Goal: Communication & Community: Answer question/provide support

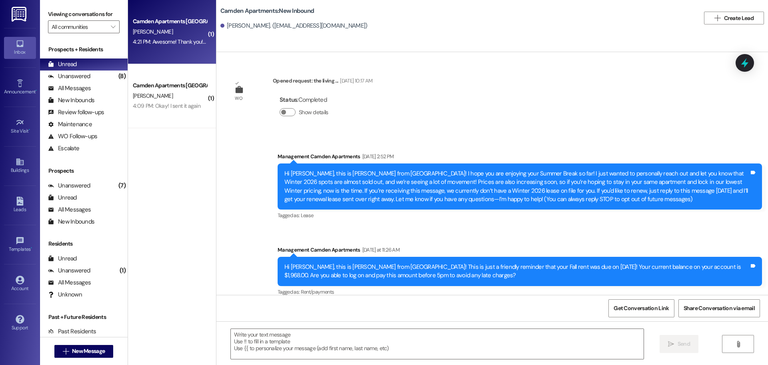
scroll to position [494, 0]
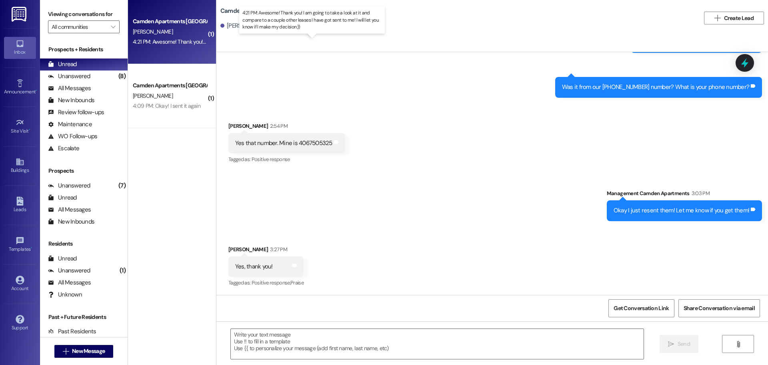
click at [180, 40] on div "4:21 PM: Awesome! Thank you! I am going to take a look at it and compare to a c…" at bounding box center [319, 41] width 373 height 7
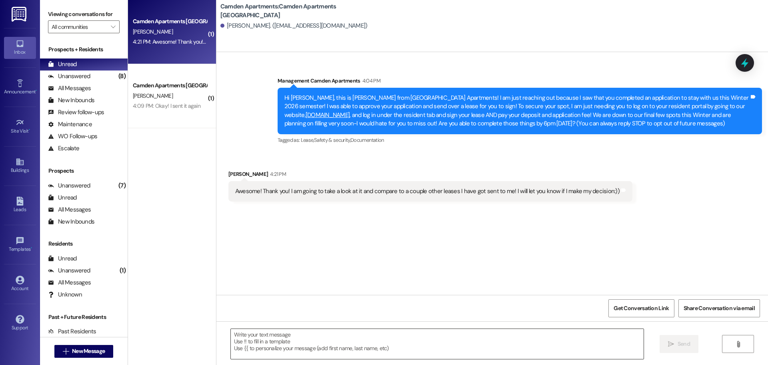
scroll to position [0, 0]
click at [293, 349] on textarea at bounding box center [437, 344] width 413 height 30
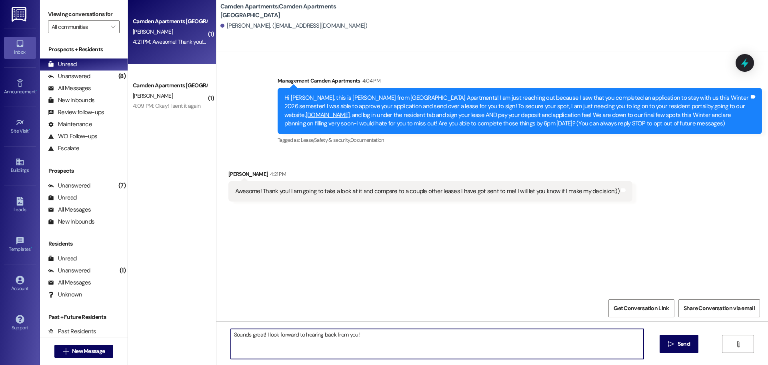
type textarea "Sounds great! I look forward to hearing back from you!"
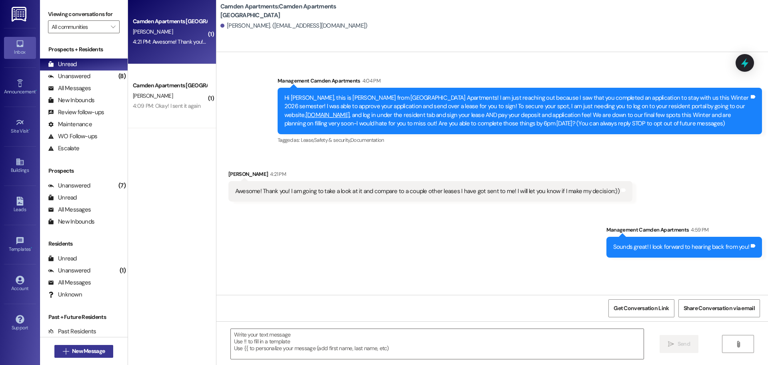
click at [85, 346] on button " New Message" at bounding box center [83, 351] width 59 height 13
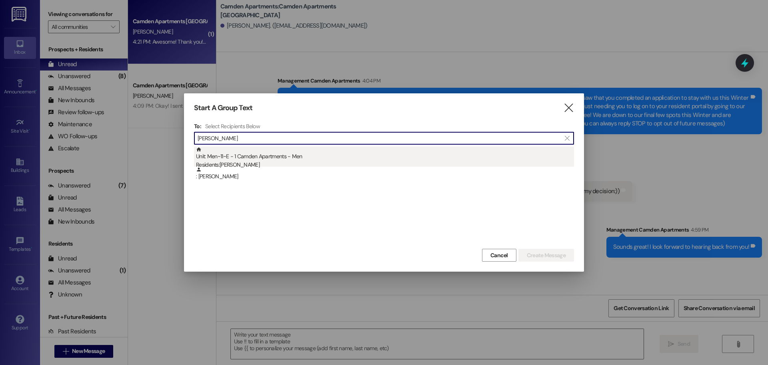
type input "[PERSON_NAME]"
click at [376, 157] on div "Unit: Men~11~E - 1 Camden Apartments - Men Residents: [PERSON_NAME]" at bounding box center [385, 157] width 378 height 23
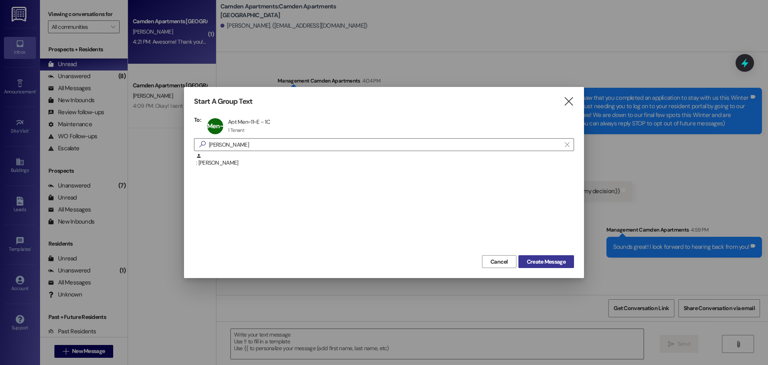
click at [533, 261] on span "Create Message" at bounding box center [546, 261] width 39 height 8
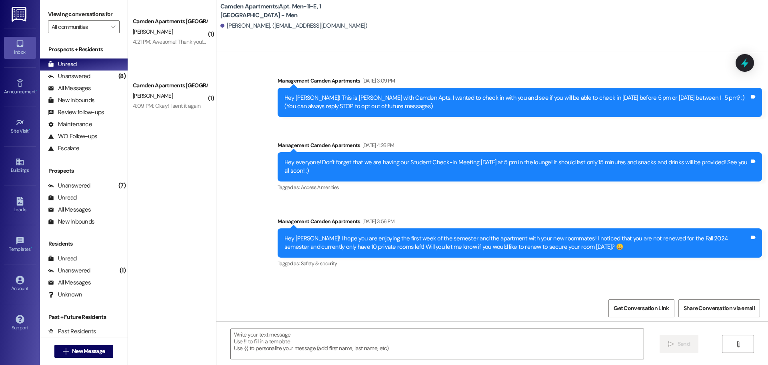
scroll to position [19172, 0]
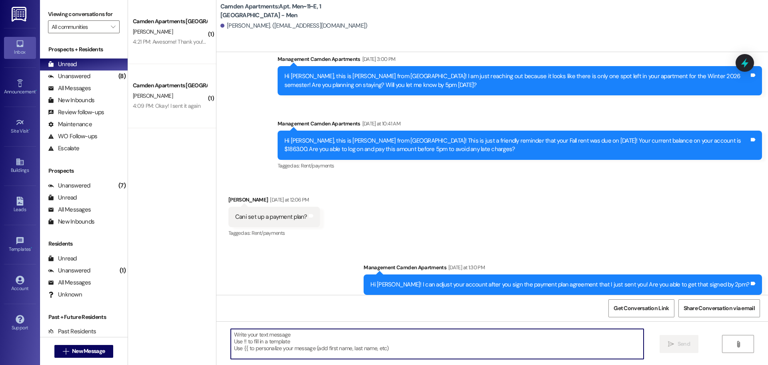
click at [611, 351] on textarea at bounding box center [437, 344] width 413 height 30
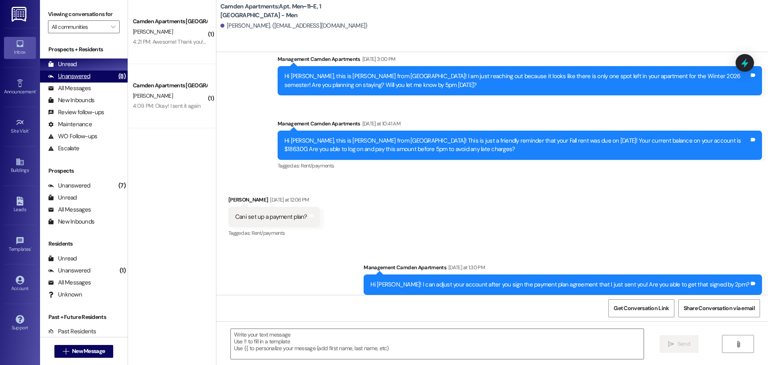
click at [80, 77] on div "Unanswered" at bounding box center [69, 76] width 42 height 8
click at [88, 66] on div "Unread (0)" at bounding box center [84, 64] width 88 height 12
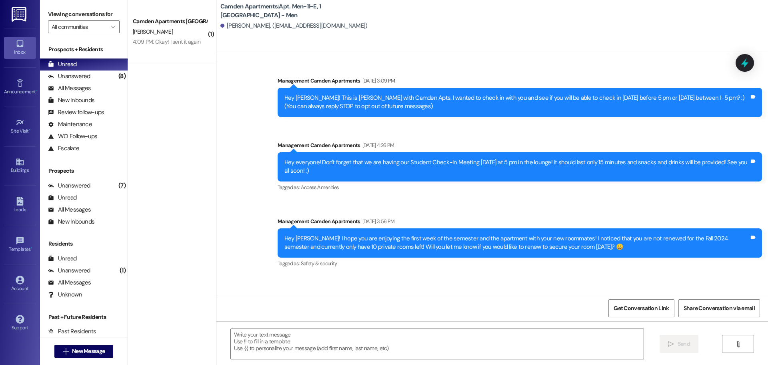
scroll to position [19037, 0]
